Goal: Navigation & Orientation: Find specific page/section

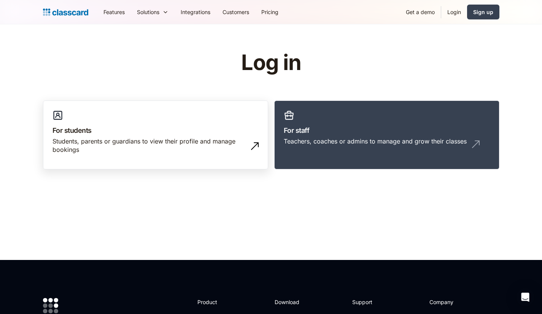
click at [107, 121] on link "For students Students, parents or guardians to view their profile and manage bo…" at bounding box center [155, 134] width 225 height 69
click at [124, 109] on link "For students Students, parents or guardians to view their profile and manage bo…" at bounding box center [155, 134] width 225 height 69
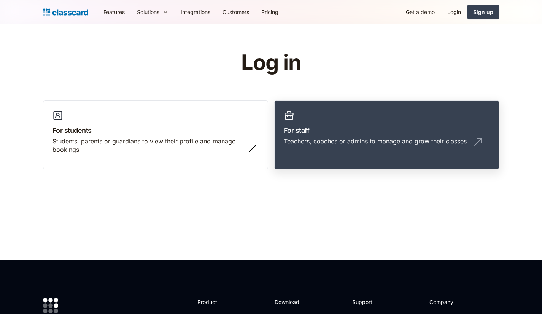
click at [353, 133] on h3 "For staff" at bounding box center [387, 130] width 206 height 10
